Goal: Feedback & Contribution: Leave review/rating

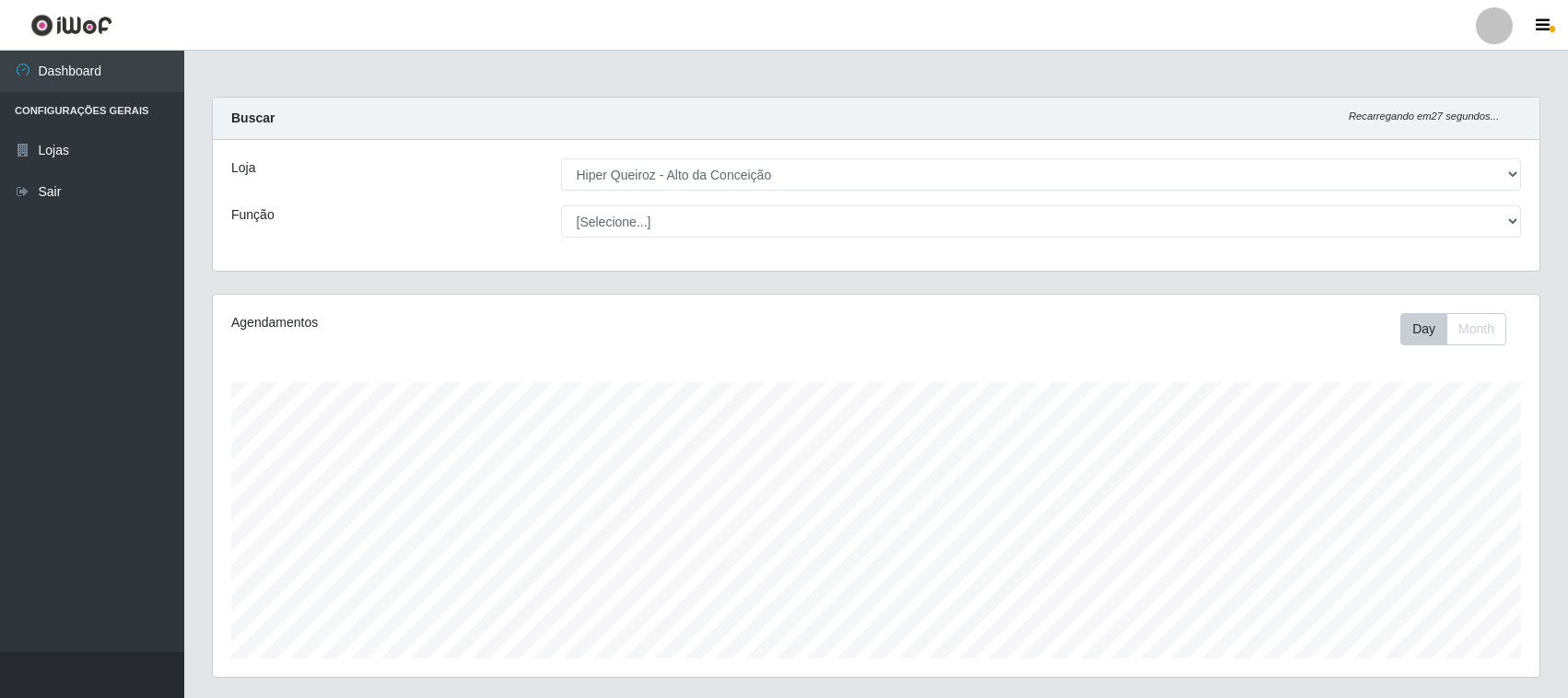
select select "515"
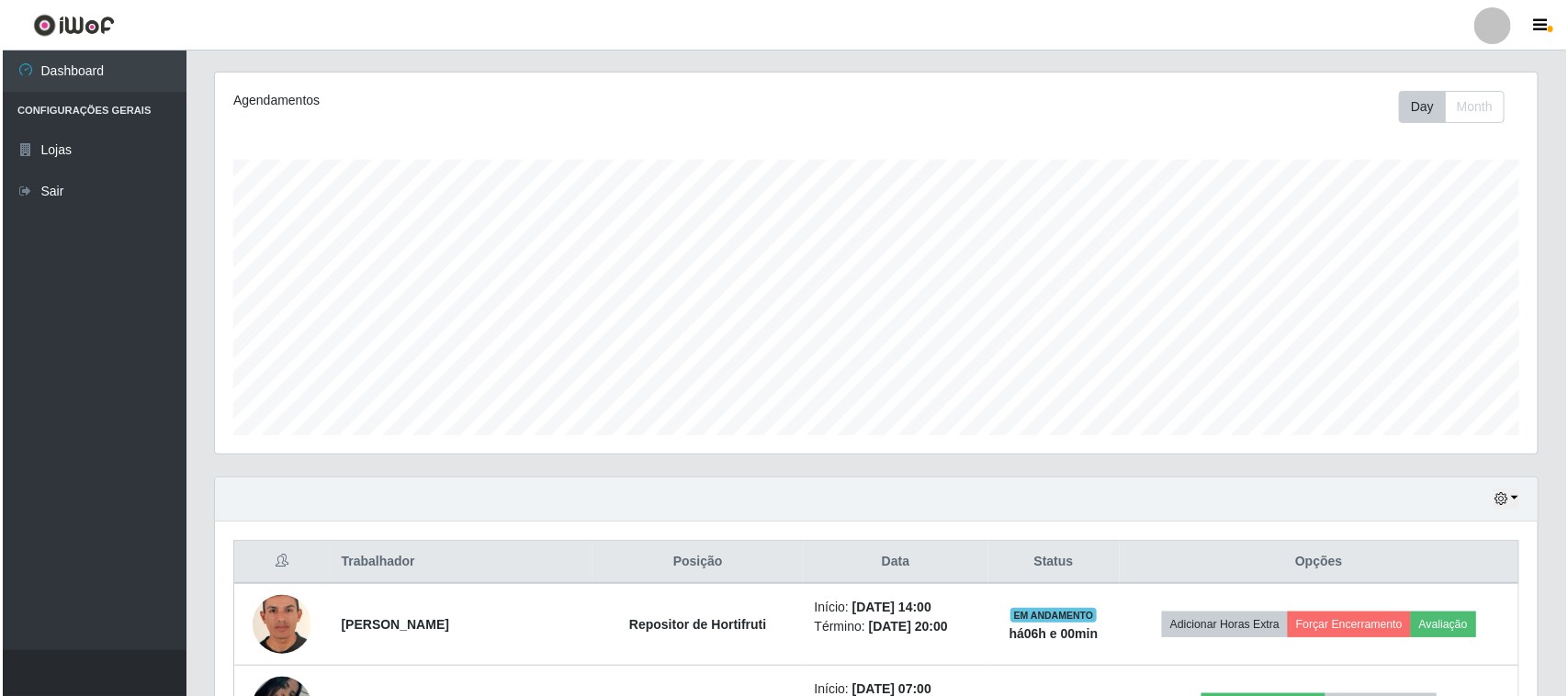
scroll to position [443, 0]
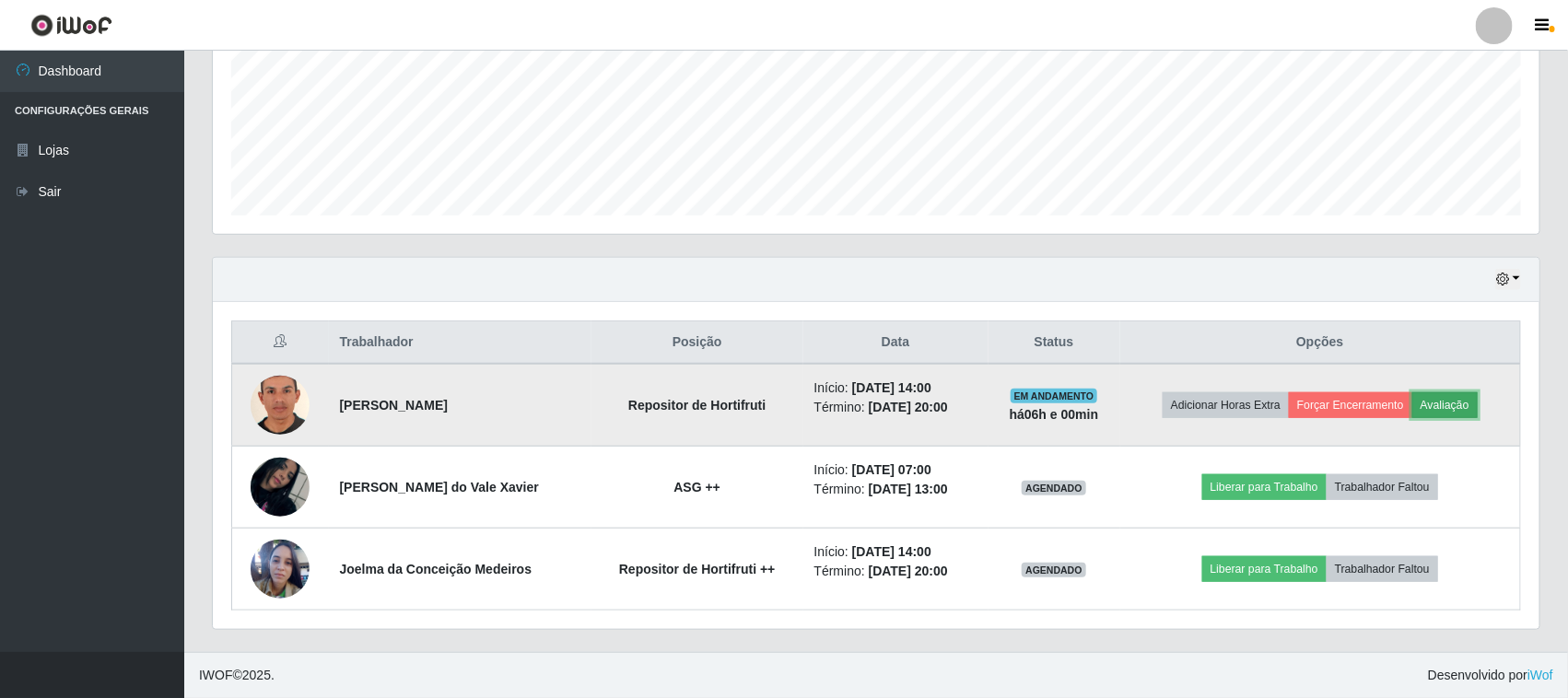
click at [1423, 406] on button "Avaliação" at bounding box center [1445, 406] width 65 height 26
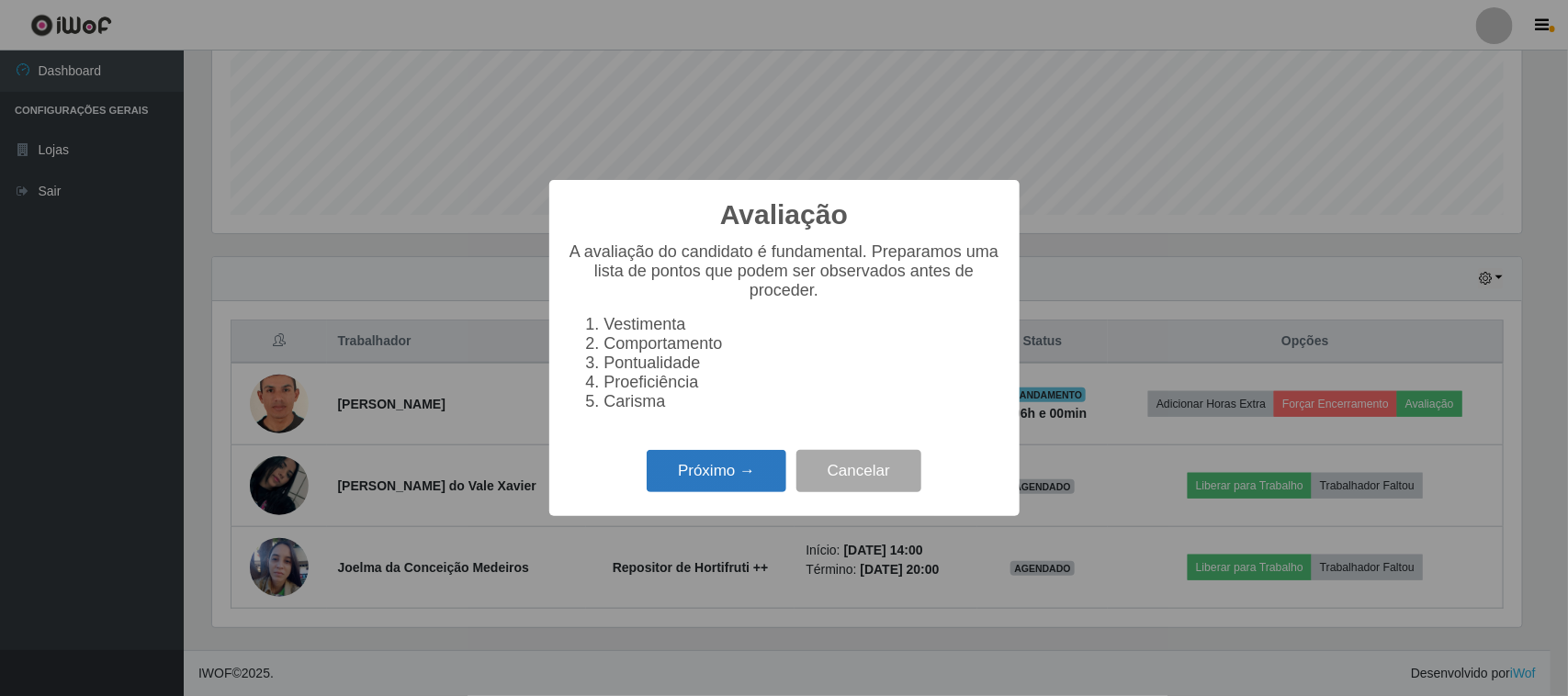
click at [713, 478] on button "Próximo →" at bounding box center [716, 471] width 140 height 44
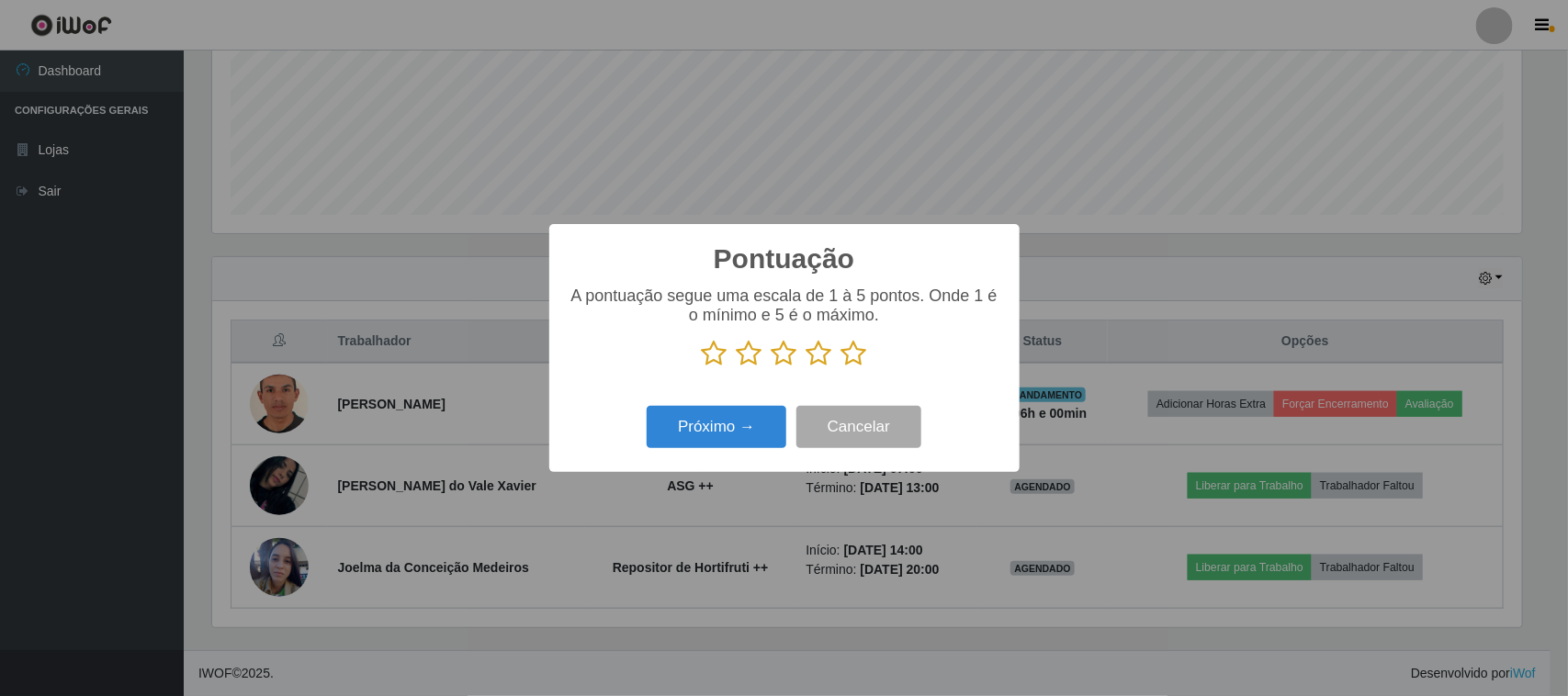
click at [860, 360] on icon at bounding box center [854, 354] width 26 height 28
click at [841, 367] on input "radio" at bounding box center [841, 367] width 0 height 0
click at [750, 432] on button "Próximo →" at bounding box center [716, 428] width 140 height 44
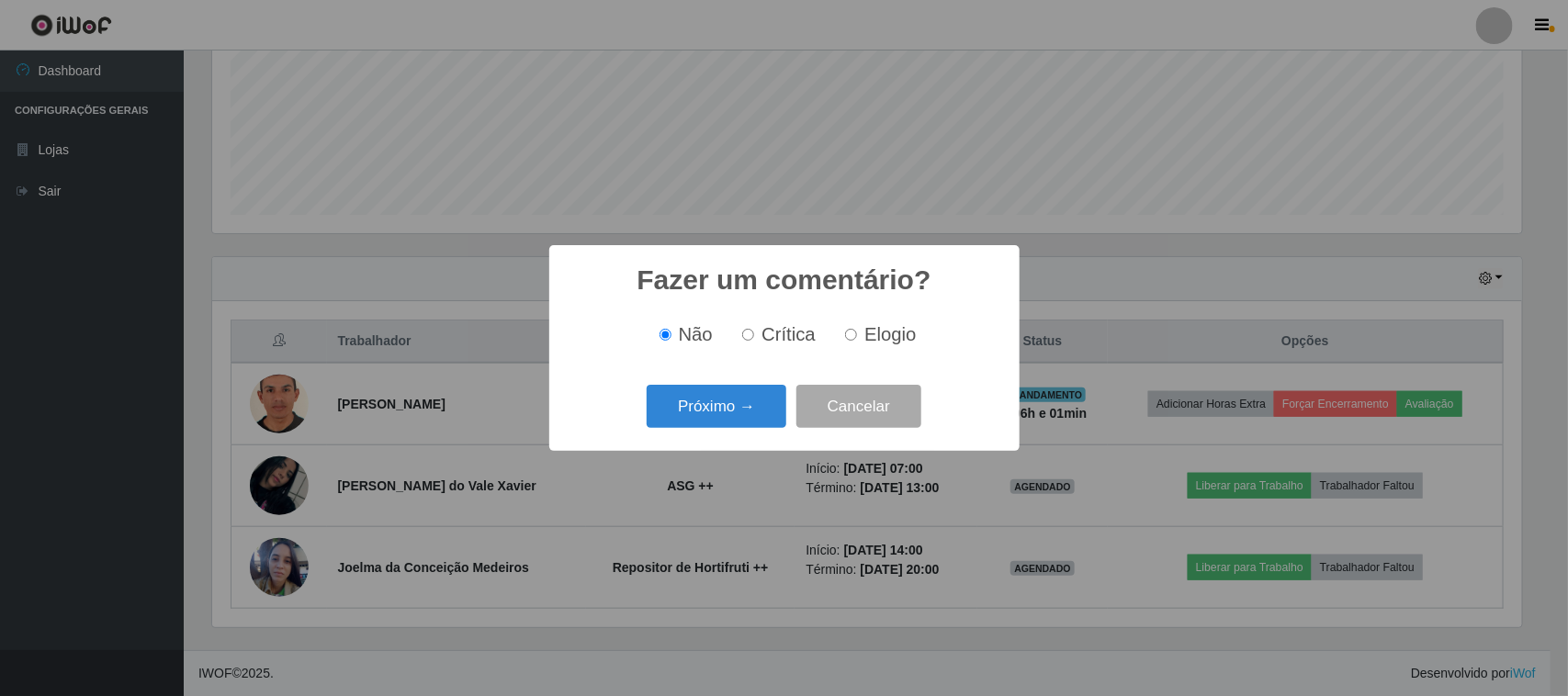
click at [854, 340] on input "Elogio" at bounding box center [851, 334] width 12 height 12
radio input "true"
click at [694, 342] on span "Não" at bounding box center [695, 334] width 34 height 20
click at [671, 341] on input "Não" at bounding box center [665, 334] width 12 height 12
radio input "true"
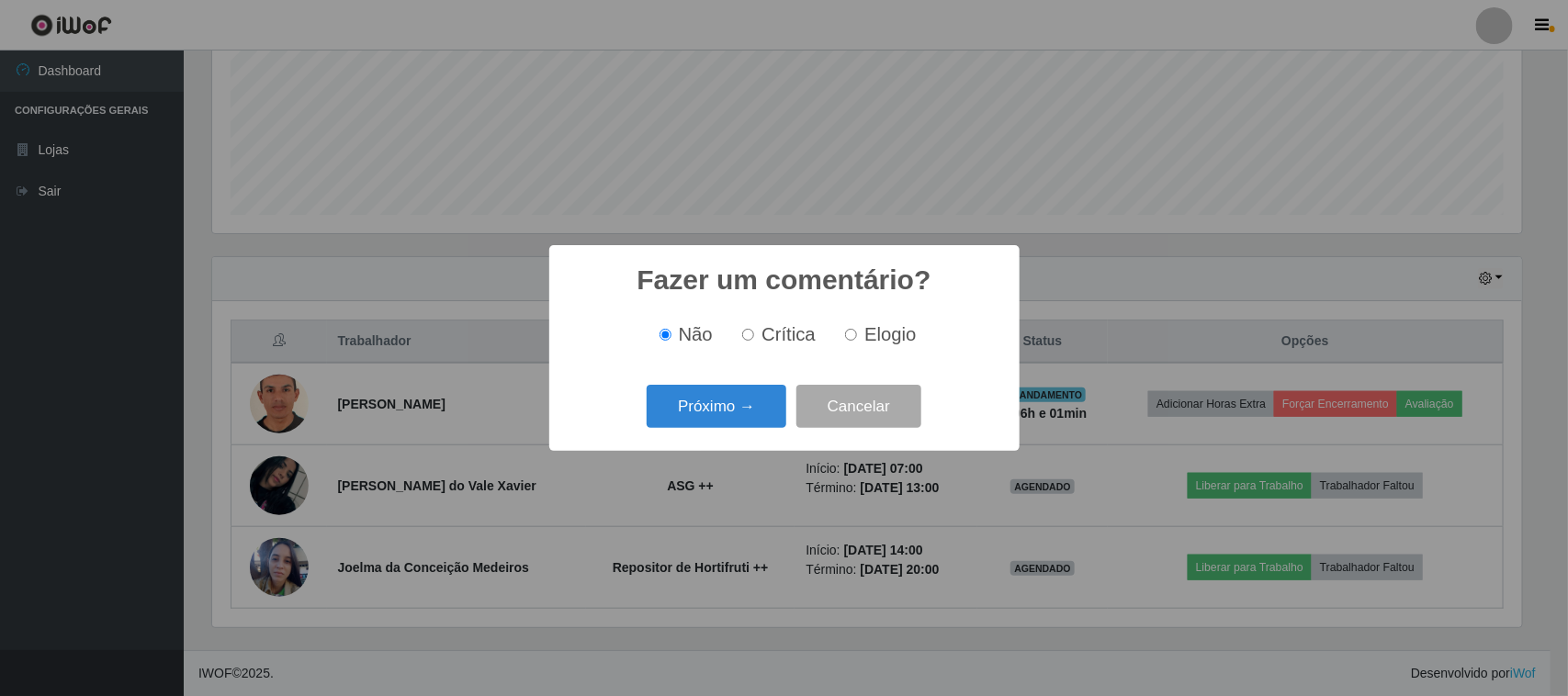
click at [846, 338] on input "Elogio" at bounding box center [851, 334] width 12 height 12
radio input "true"
click at [735, 415] on button "Próximo →" at bounding box center [716, 406] width 140 height 44
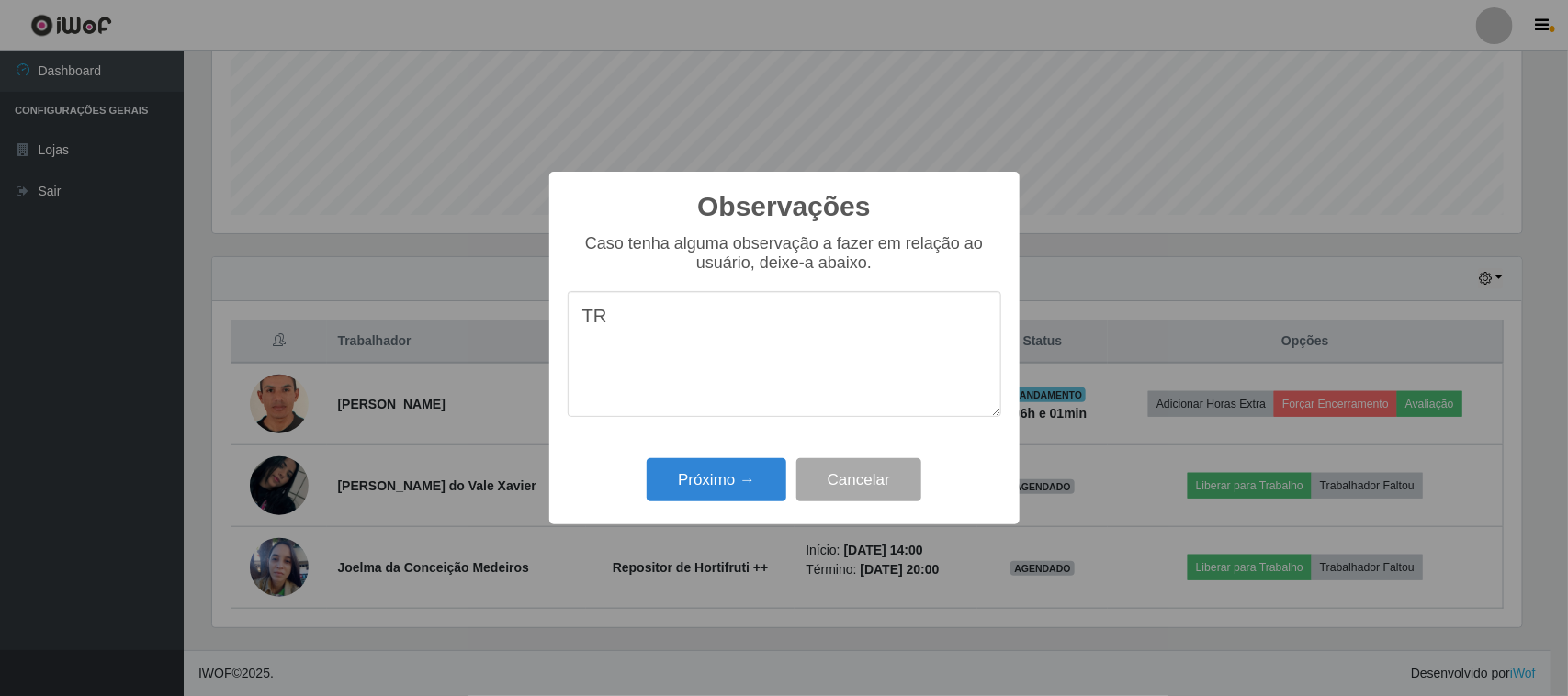
type textarea "T"
type textarea "EXCELENTE TRABALHO, PRESTATIVO, MUITO BOM!"
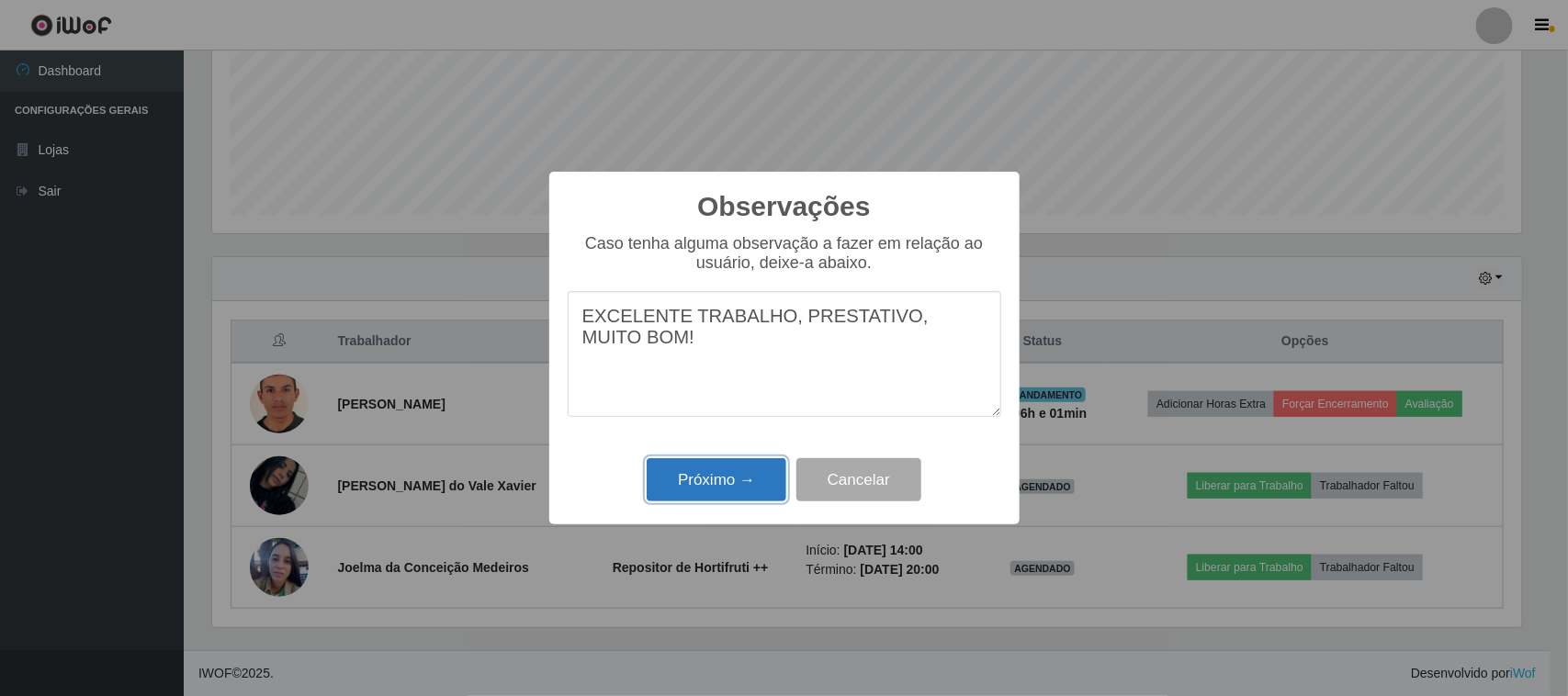
click at [733, 476] on button "Próximo →" at bounding box center [716, 479] width 140 height 44
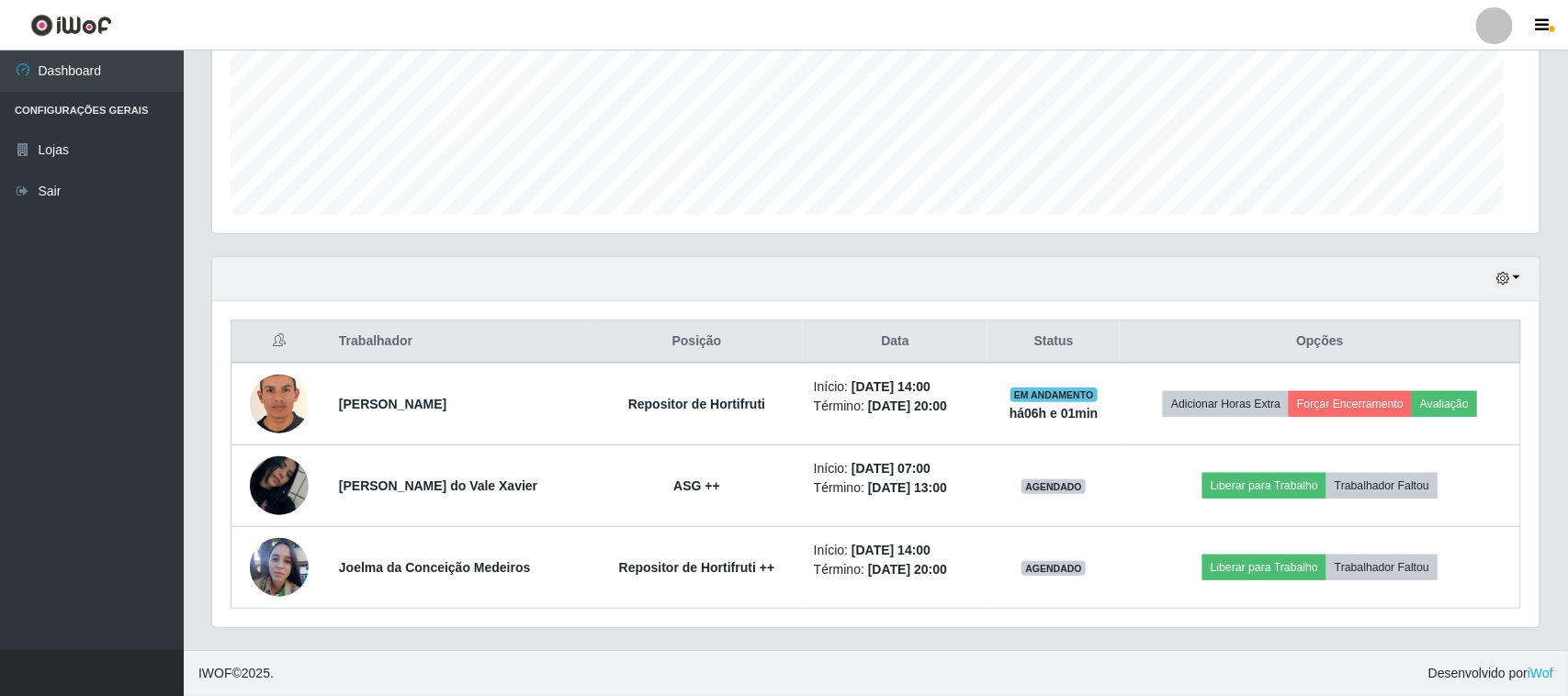
scroll to position [382, 1323]
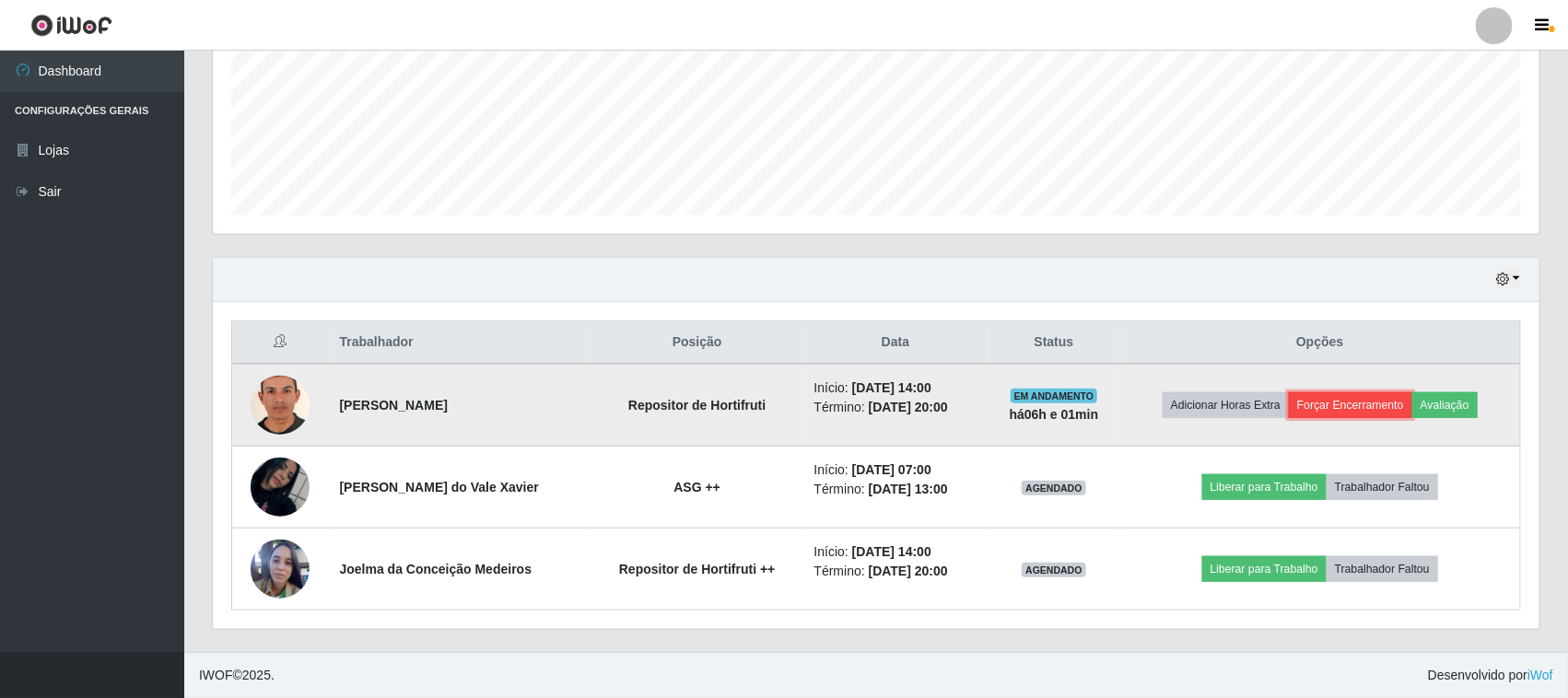
click at [1367, 399] on button "Forçar Encerramento" at bounding box center [1350, 406] width 123 height 26
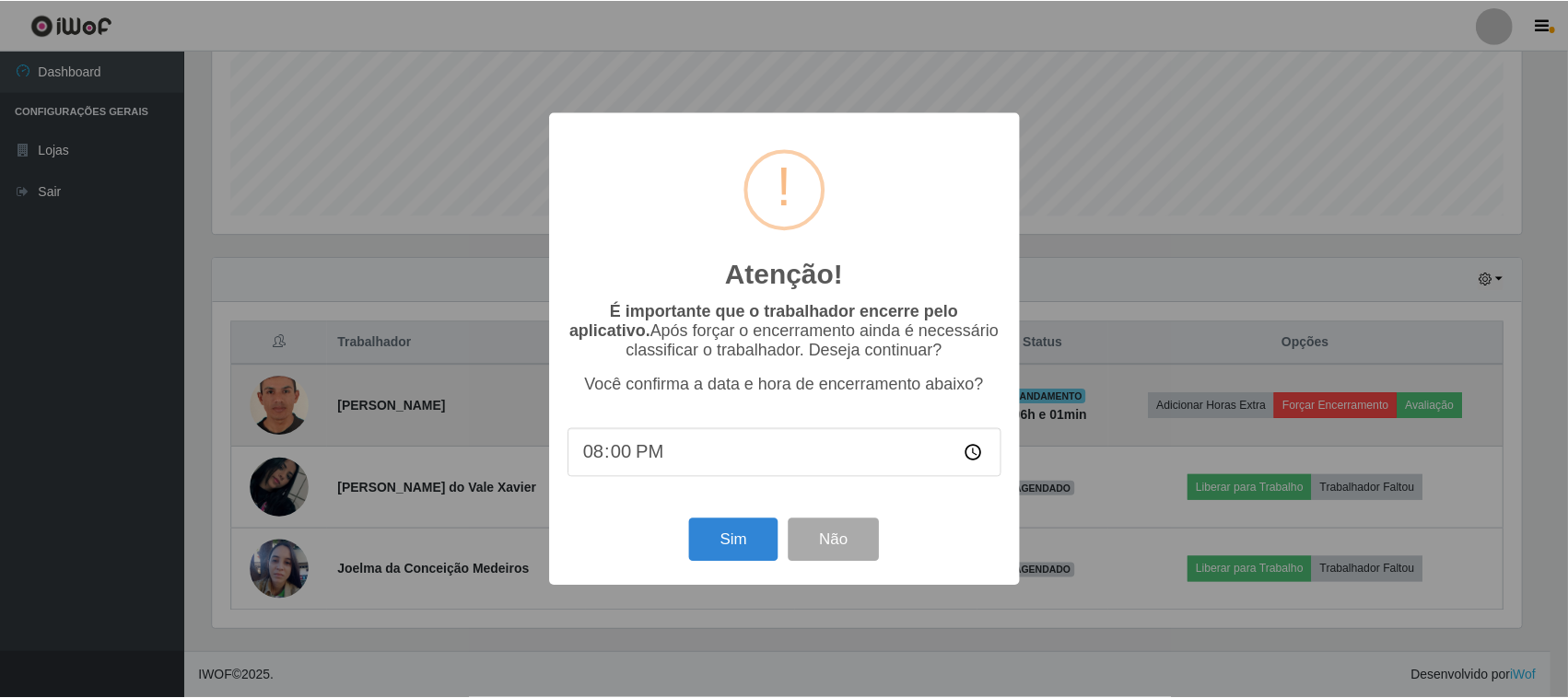
scroll to position [383, 1314]
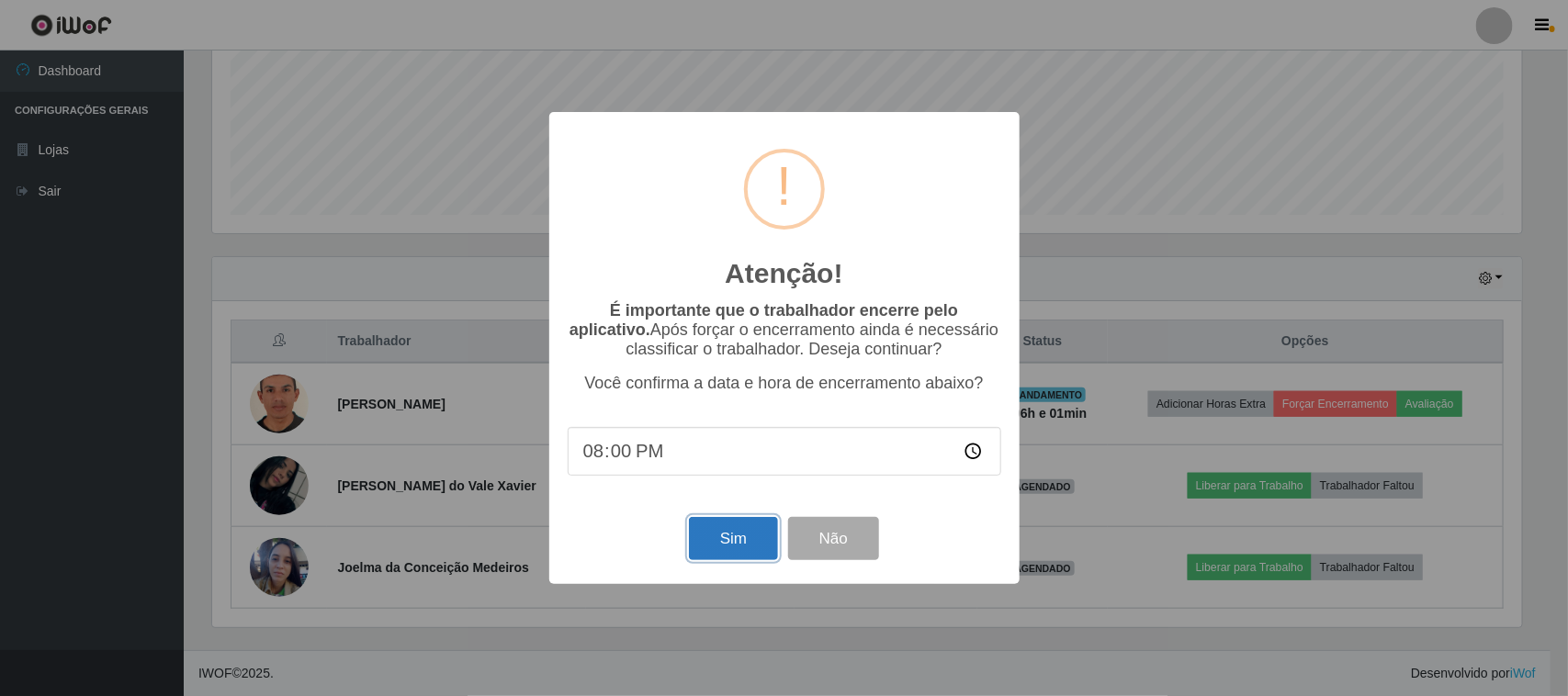
click at [726, 544] on button "Sim" at bounding box center [733, 539] width 89 height 44
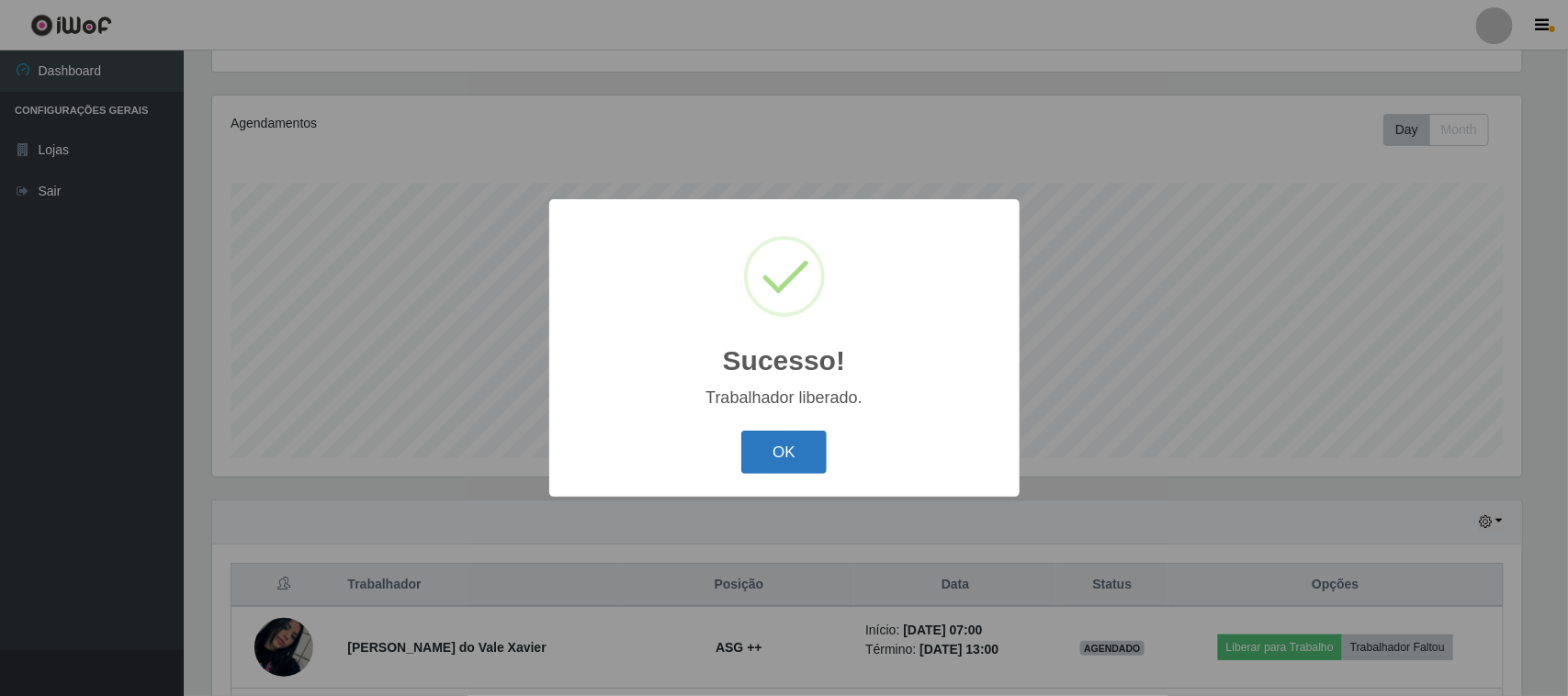
click at [780, 452] on button "OK" at bounding box center [784, 452] width 85 height 44
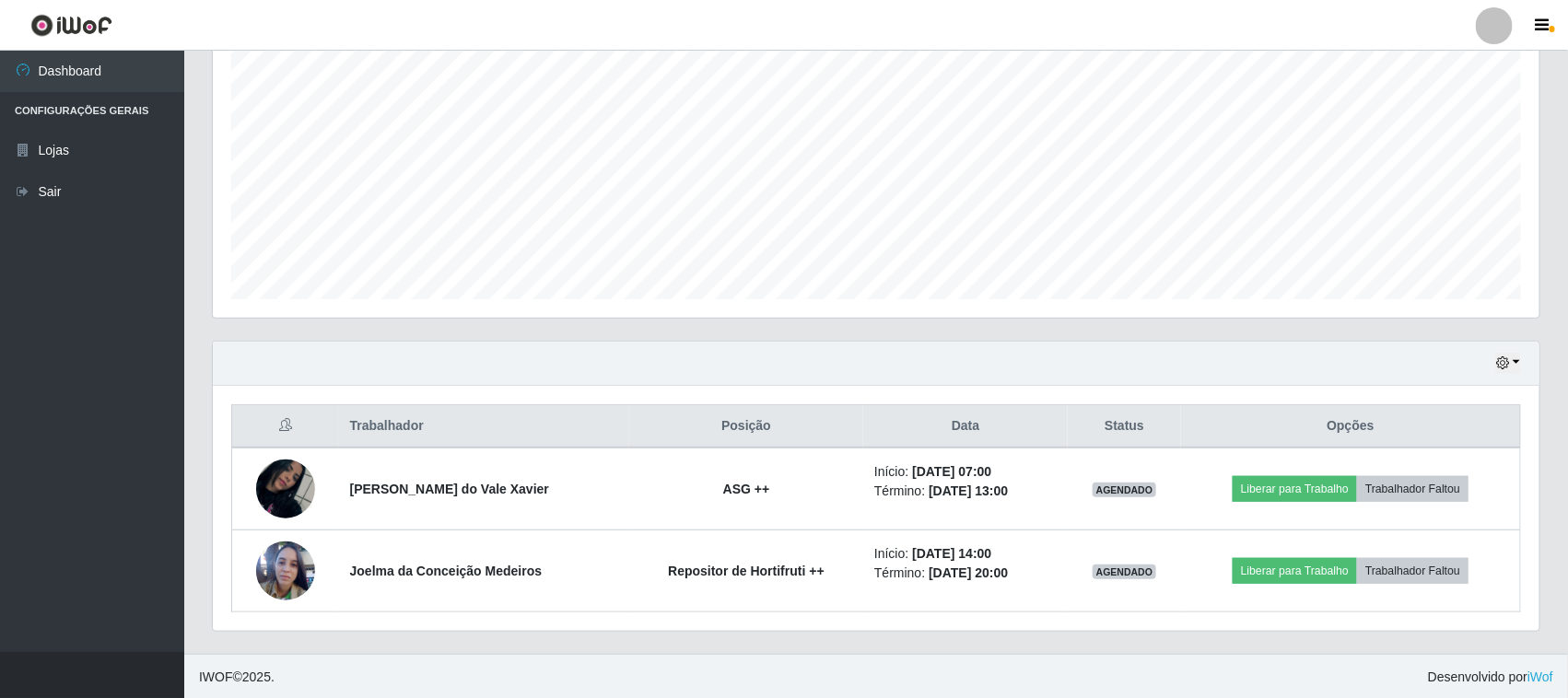
scroll to position [362, 0]
